Goal: Information Seeking & Learning: Learn about a topic

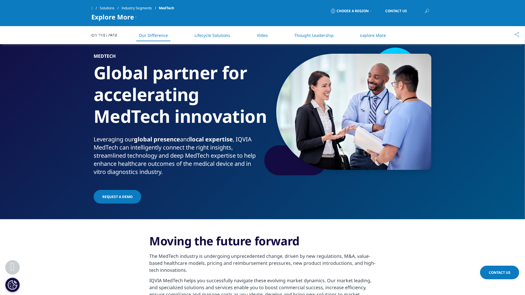
scroll to position [241, 0]
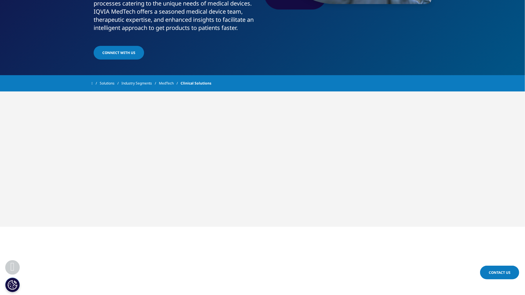
scroll to position [168, 0]
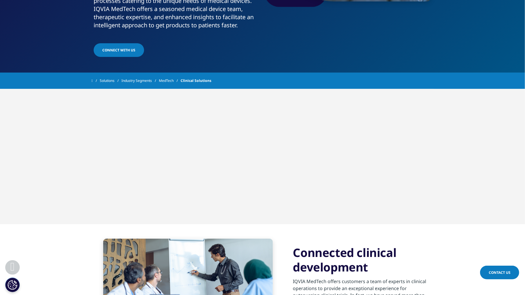
click at [168, 86] on link "MedTech" at bounding box center [170, 80] width 22 height 10
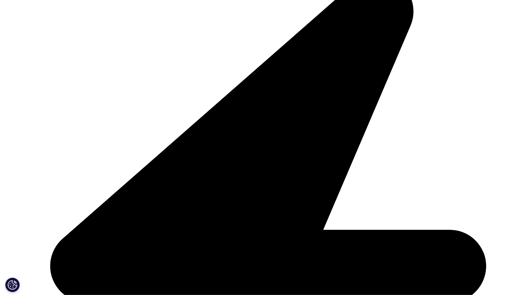
scroll to position [139, 0]
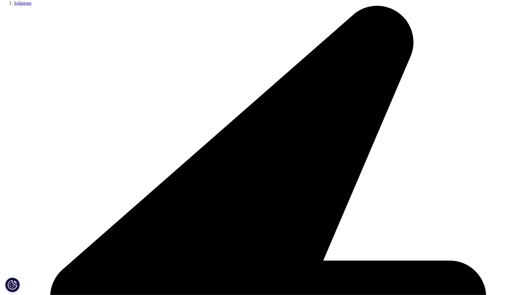
click at [47, 115] on link "Clinical Solutions" at bounding box center [30, 112] width 33 height 5
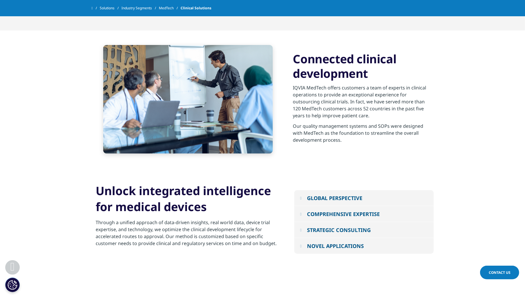
scroll to position [344, 0]
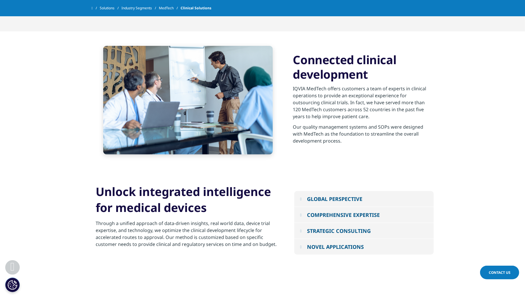
click at [346, 234] on div "STRATEGIC CONSULTING" at bounding box center [339, 230] width 64 height 7
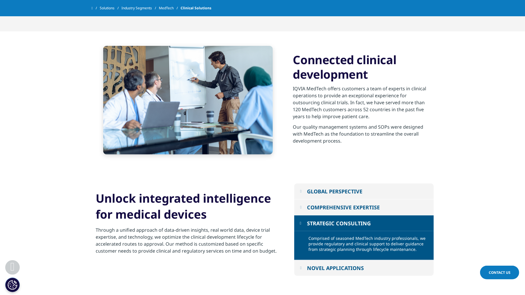
click at [337, 271] on div "NOVEL APPLICATIONS" at bounding box center [335, 267] width 57 height 7
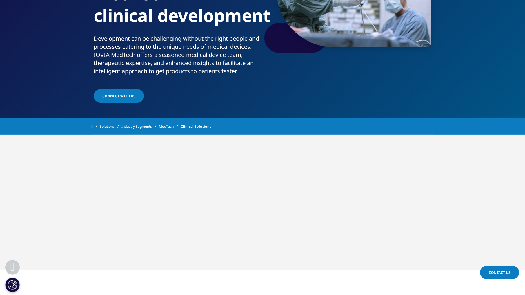
scroll to position [125, 0]
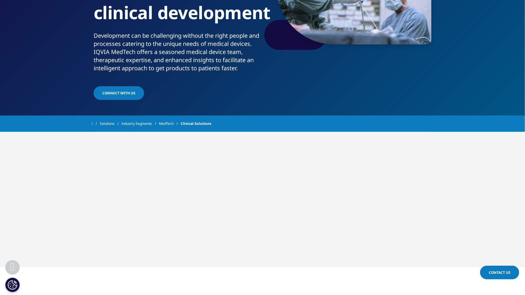
click at [171, 129] on link "MedTech" at bounding box center [170, 123] width 22 height 10
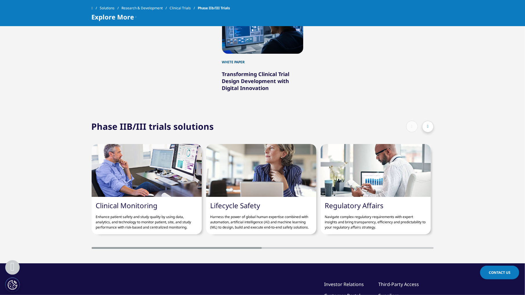
scroll to position [970, 0]
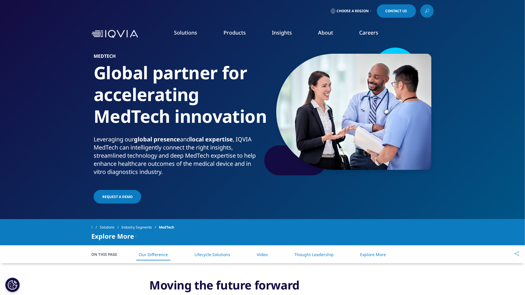
scroll to position [141, 0]
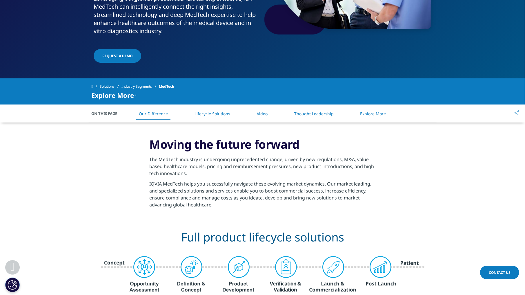
click at [128, 94] on span "Explore More" at bounding box center [113, 95] width 43 height 7
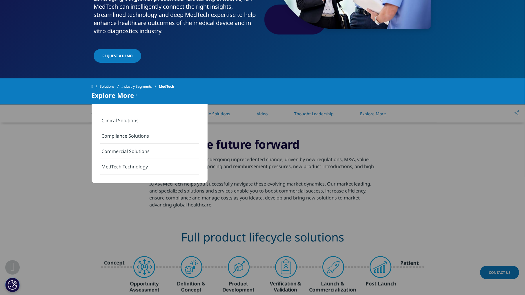
click at [135, 162] on link "MedTech Technology" at bounding box center [149, 166] width 99 height 15
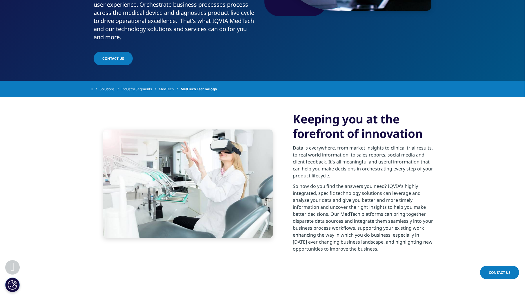
scroll to position [154, 0]
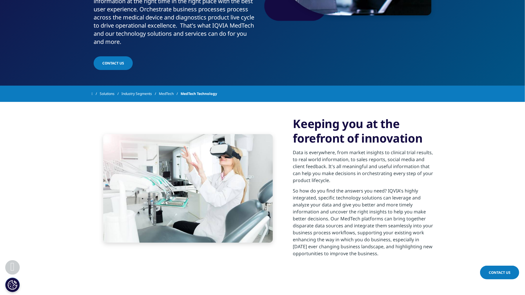
click at [166, 96] on link "MedTech" at bounding box center [170, 93] width 22 height 10
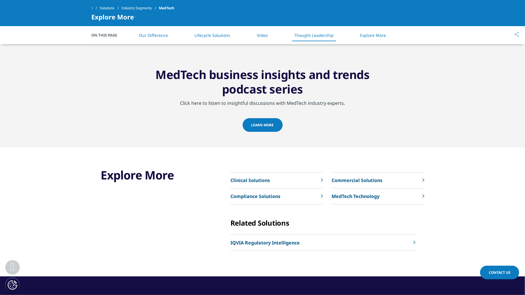
scroll to position [963, 0]
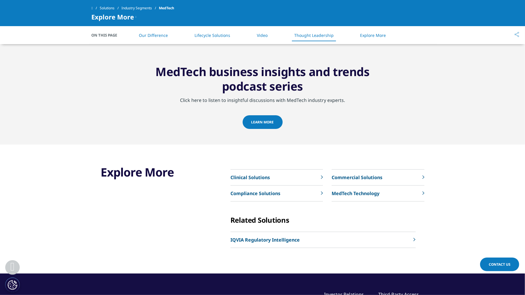
click at [264, 174] on p "Clinical Solutions" at bounding box center [249, 177] width 39 height 7
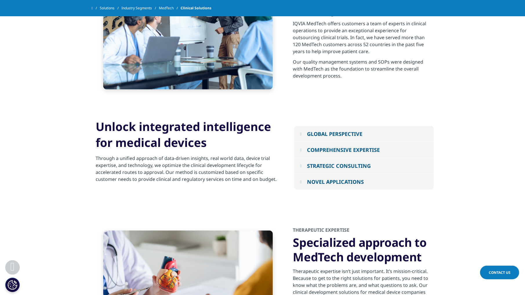
scroll to position [543, 0]
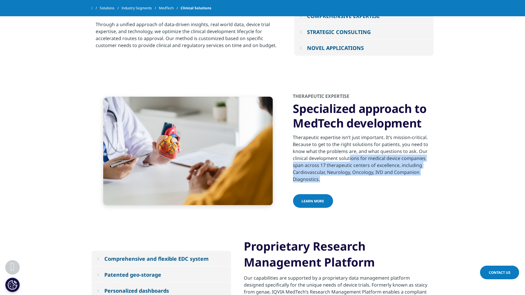
drag, startPoint x: 420, startPoint y: 157, endPoint x: 424, endPoint y: 191, distance: 33.9
click at [424, 191] on div "THERAPEUTIC EXPERTISE Specialized approach to MedTech development Therapeutic e…" at bounding box center [363, 151] width 141 height 116
click at [413, 182] on div "Therapeutic expertise isn’t just important. It’s mission-critical. Because to g…" at bounding box center [363, 156] width 141 height 52
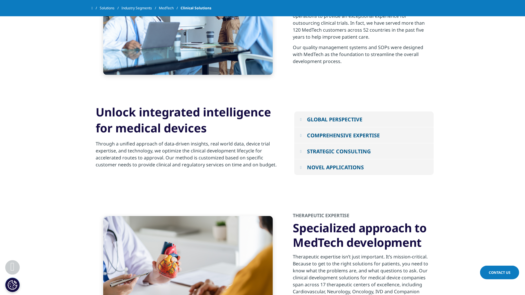
scroll to position [421, 0]
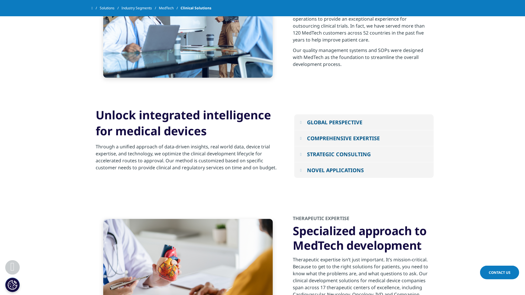
click at [385, 116] on div "GLOBAL PERSPECTIVE Grounded in medical device and diagnostic regulatory knowled…" at bounding box center [263, 146] width 342 height 108
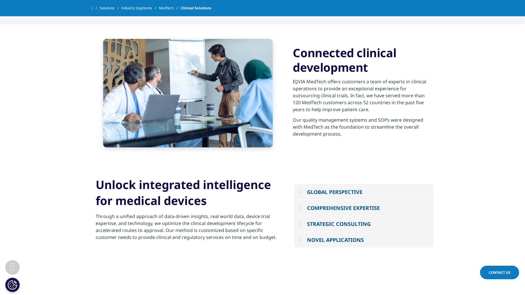
scroll to position [350, 0]
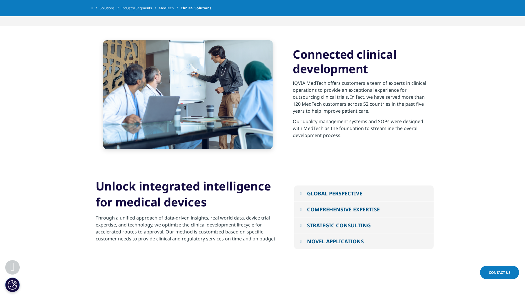
click at [379, 194] on button "GLOBAL PERSPECTIVE" at bounding box center [363, 193] width 139 height 16
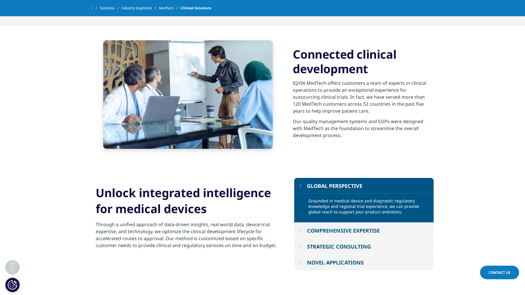
click at [78, 130] on section "Connected clinical development IQVIA MedTech offers customers a team of experts…" at bounding box center [262, 94] width 525 height 137
click at [2, 129] on section "Connected clinical development IQVIA MedTech offers customers a team of experts…" at bounding box center [262, 94] width 525 height 137
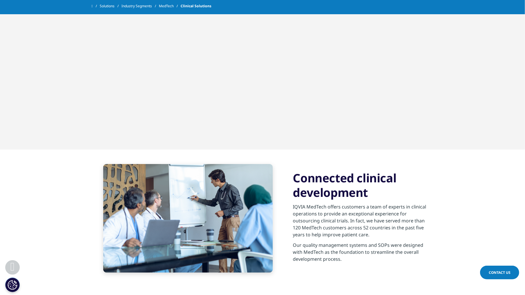
scroll to position [347, 0]
